Goal: Information Seeking & Learning: Find specific fact

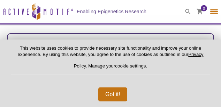
select select "[GEOGRAPHIC_DATA]"
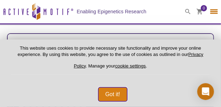
drag, startPoint x: 114, startPoint y: 96, endPoint x: 152, endPoint y: 81, distance: 41.4
click at [114, 96] on button "Got it!" at bounding box center [112, 94] width 29 height 14
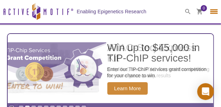
click at [189, 13] on icon at bounding box center [187, 11] width 5 height 5
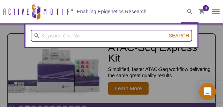
click at [100, 33] on input "search" at bounding box center [112, 36] width 162 height 12
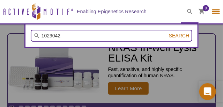
type input "1029042"
click at [167, 32] on button "Search" at bounding box center [179, 35] width 24 height 6
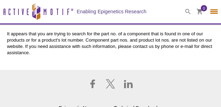
select select "[GEOGRAPHIC_DATA]"
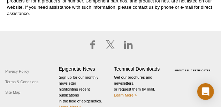
scroll to position [48, 0]
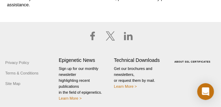
drag, startPoint x: 202, startPoint y: 34, endPoint x: 196, endPoint y: 13, distance: 21.4
click at [202, 34] on div at bounding box center [110, 36] width 214 height 28
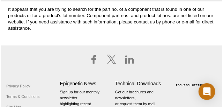
scroll to position [0, 0]
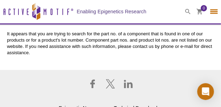
click at [188, 12] on icon at bounding box center [188, 12] width 6 height 6
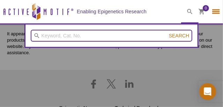
click at [98, 39] on input "search" at bounding box center [112, 36] width 162 height 12
type input "RNase A"
click at [167, 32] on button "Search" at bounding box center [179, 35] width 24 height 6
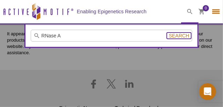
click at [184, 37] on span "Search" at bounding box center [179, 36] width 20 height 6
click at [180, 37] on span "Search" at bounding box center [179, 36] width 20 height 6
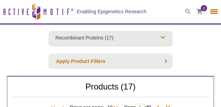
select select "[GEOGRAPHIC_DATA]"
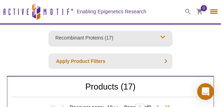
drag, startPoint x: 200, startPoint y: 44, endPoint x: 203, endPoint y: 52, distance: 8.9
click at [155, 60] on div "Apply Product Filters" at bounding box center [110, 60] width 124 height 15
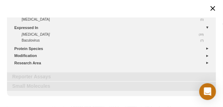
scroll to position [111, 0]
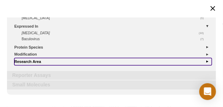
click at [36, 62] on link "Research Area" at bounding box center [112, 61] width 197 height 7
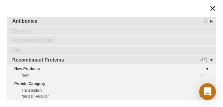
scroll to position [0, 0]
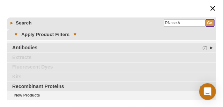
click at [206, 23] on input "Go" at bounding box center [210, 22] width 8 height 7
click at [209, 22] on input "Go" at bounding box center [210, 22] width 8 height 7
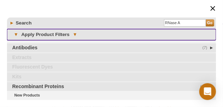
click at [77, 33] on span "▾" at bounding box center [74, 34] width 11 height 6
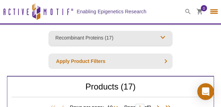
select select "[GEOGRAPHIC_DATA]"
click at [165, 61] on div "Apply Product Filters" at bounding box center [110, 60] width 124 height 15
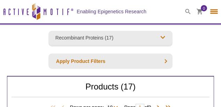
select select "[GEOGRAPHIC_DATA]"
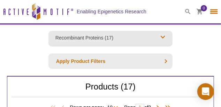
click at [186, 12] on icon at bounding box center [188, 12] width 6 height 6
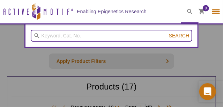
click at [74, 37] on input "search" at bounding box center [112, 36] width 162 height 12
type input "1029024"
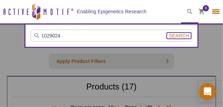
click at [183, 35] on span "Search" at bounding box center [179, 36] width 20 height 6
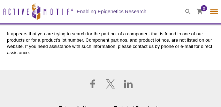
select select "[GEOGRAPHIC_DATA]"
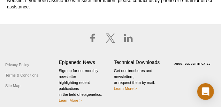
scroll to position [48, 0]
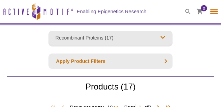
select select "[GEOGRAPHIC_DATA]"
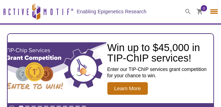
select select "[GEOGRAPHIC_DATA]"
click at [187, 12] on icon at bounding box center [188, 12] width 6 height 6
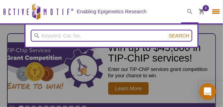
click at [94, 37] on input "search" at bounding box center [112, 36] width 162 height 12
paste input "RNase A (10 μg/μL)"
type input "RNase A (10 μg/μL)"
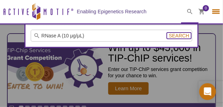
click at [182, 36] on span "Search" at bounding box center [179, 36] width 20 height 6
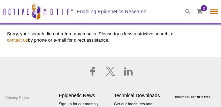
select select "[GEOGRAPHIC_DATA]"
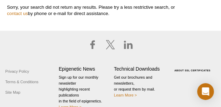
scroll to position [35, 0]
